Goal: Information Seeking & Learning: Check status

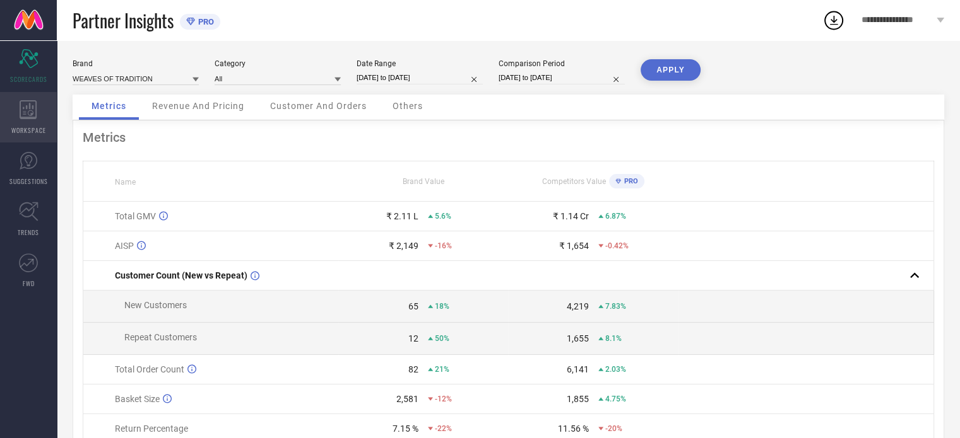
click at [35, 102] on icon at bounding box center [29, 109] width 18 height 19
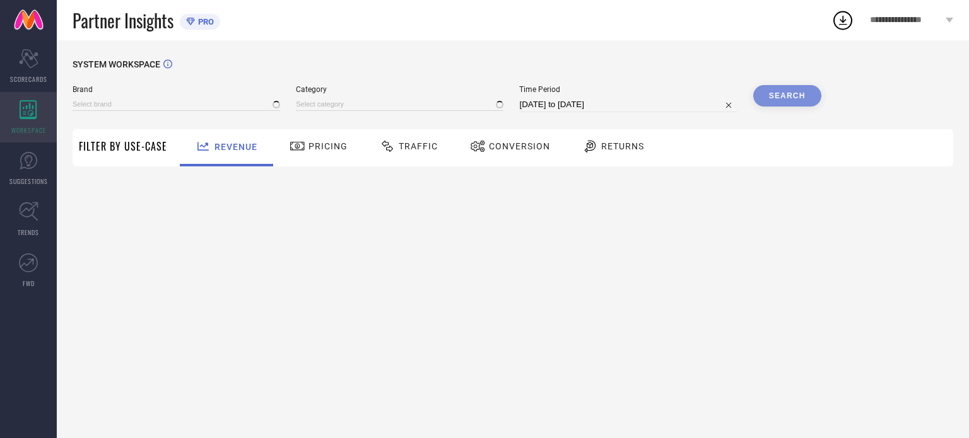
type input "WEAVES OF TRADITION"
type input "All"
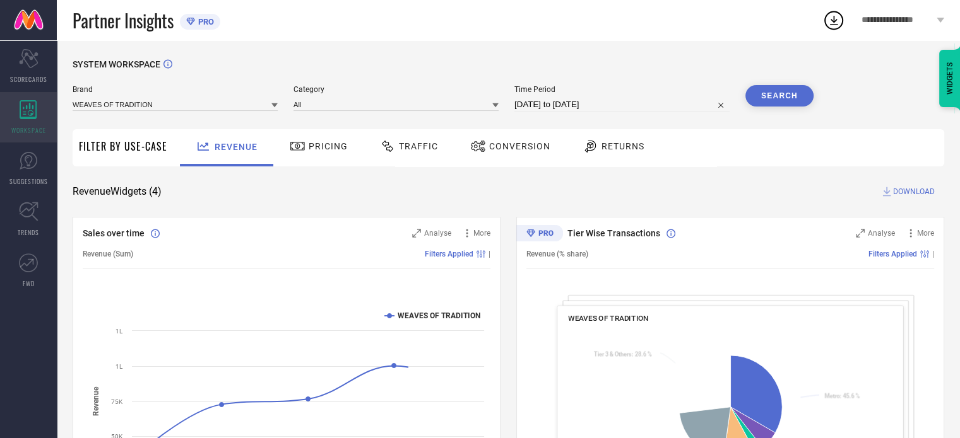
click at [35, 102] on icon at bounding box center [29, 109] width 18 height 19
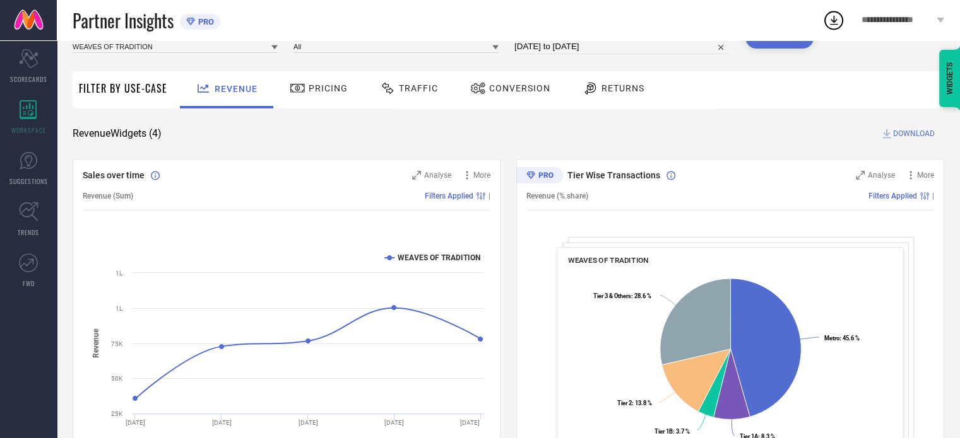
scroll to position [57, 0]
click at [414, 91] on span "Traffic" at bounding box center [418, 89] width 39 height 10
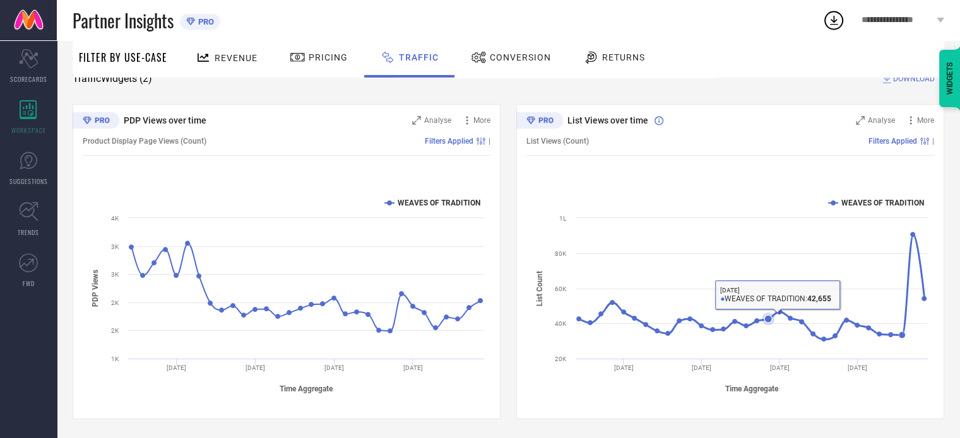
scroll to position [0, 0]
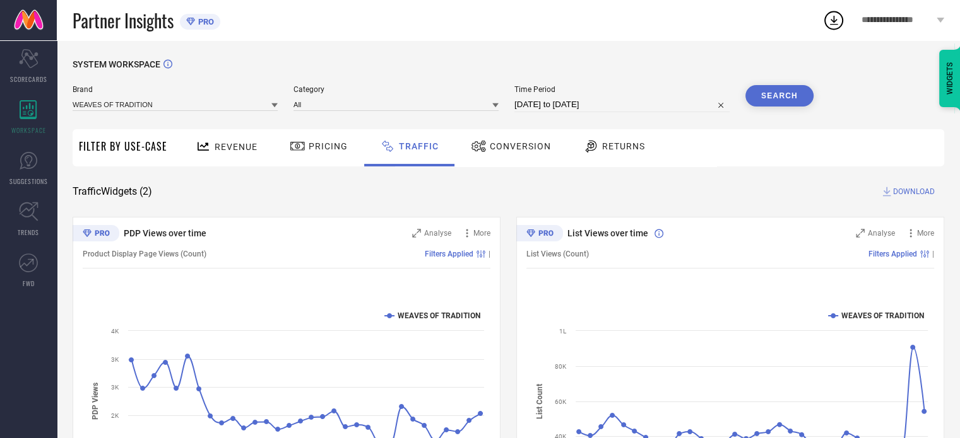
click at [509, 153] on div "Conversion" at bounding box center [510, 146] width 86 height 21
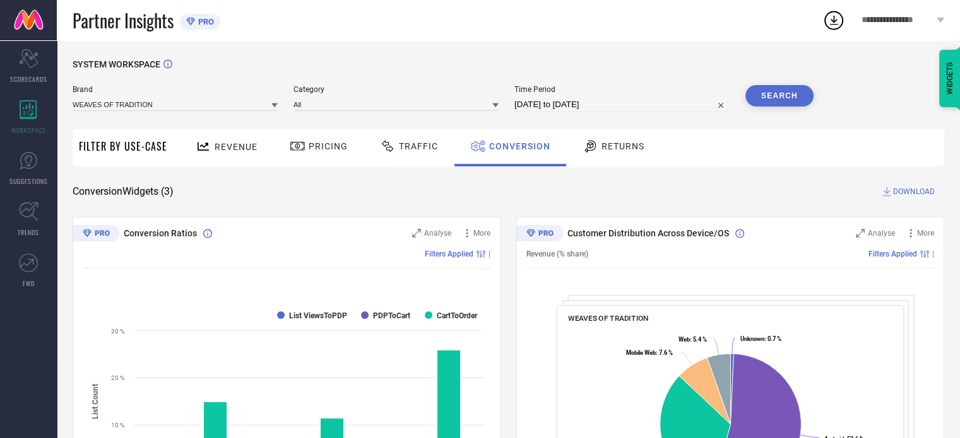
click at [611, 148] on span "Returns" at bounding box center [622, 146] width 43 height 10
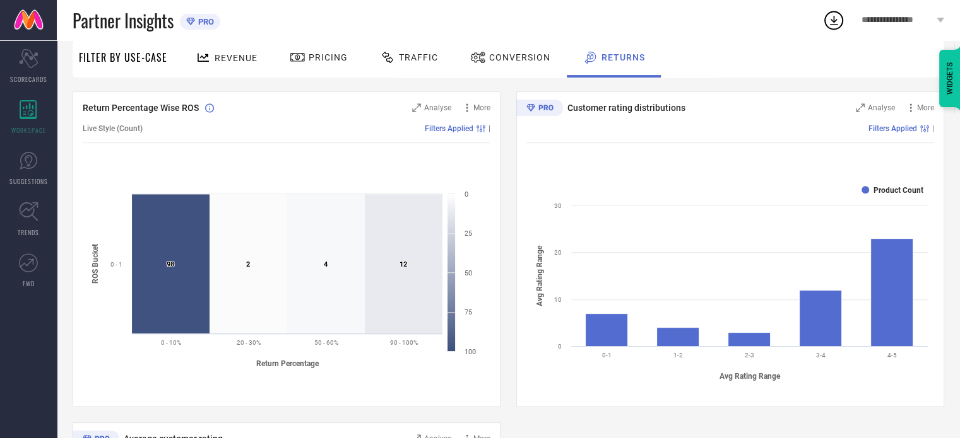
scroll to position [457, 0]
